Goal: Download file/media

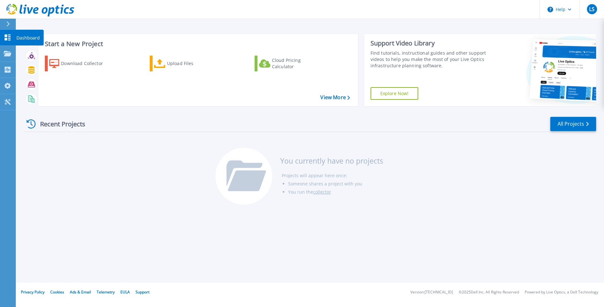
click at [28, 35] on p "Dashboard" at bounding box center [27, 38] width 23 height 16
click at [35, 70] on p "Collectors" at bounding box center [26, 70] width 21 height 16
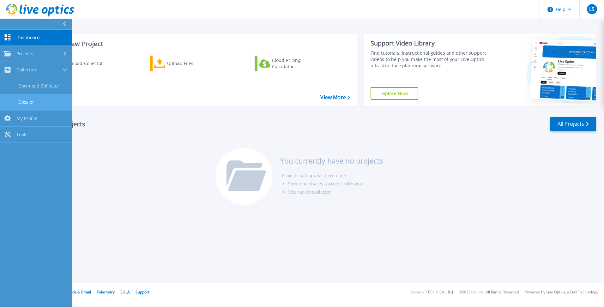
click at [24, 98] on link "Dossier" at bounding box center [36, 102] width 72 height 16
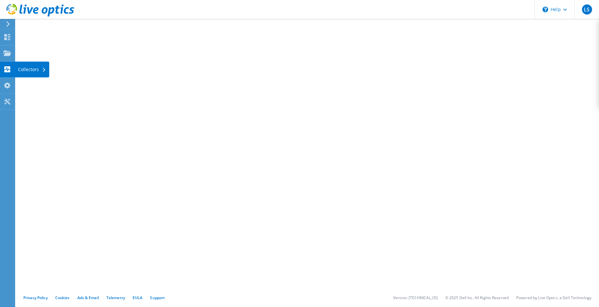
click at [26, 69] on div "Collectors" at bounding box center [32, 70] width 34 height 16
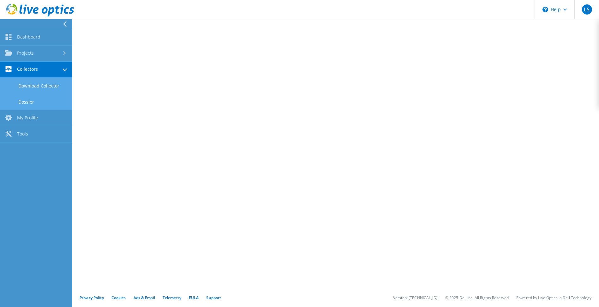
click at [42, 84] on link "Download Collector" at bounding box center [36, 86] width 72 height 16
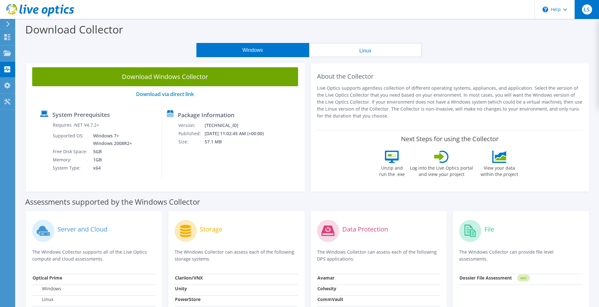
click at [586, 10] on span "LS" at bounding box center [587, 9] width 10 height 10
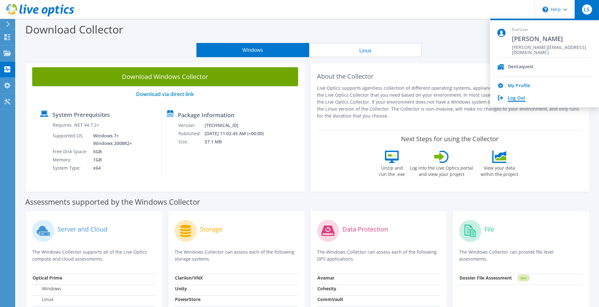
click at [510, 98] on link "Log Out" at bounding box center [517, 98] width 18 height 6
